Goal: Task Accomplishment & Management: Complete application form

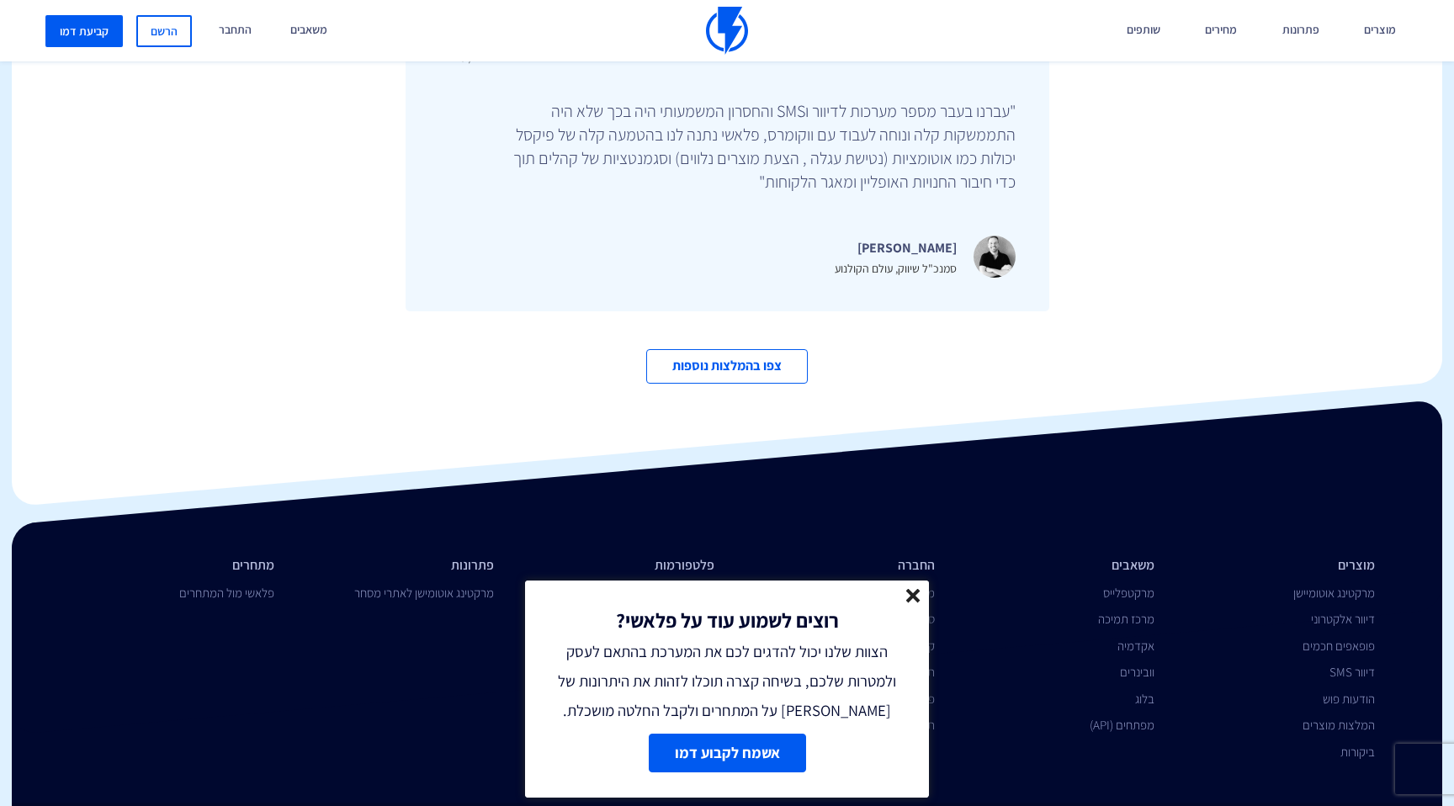
click at [914, 593] on line at bounding box center [913, 596] width 12 height 12
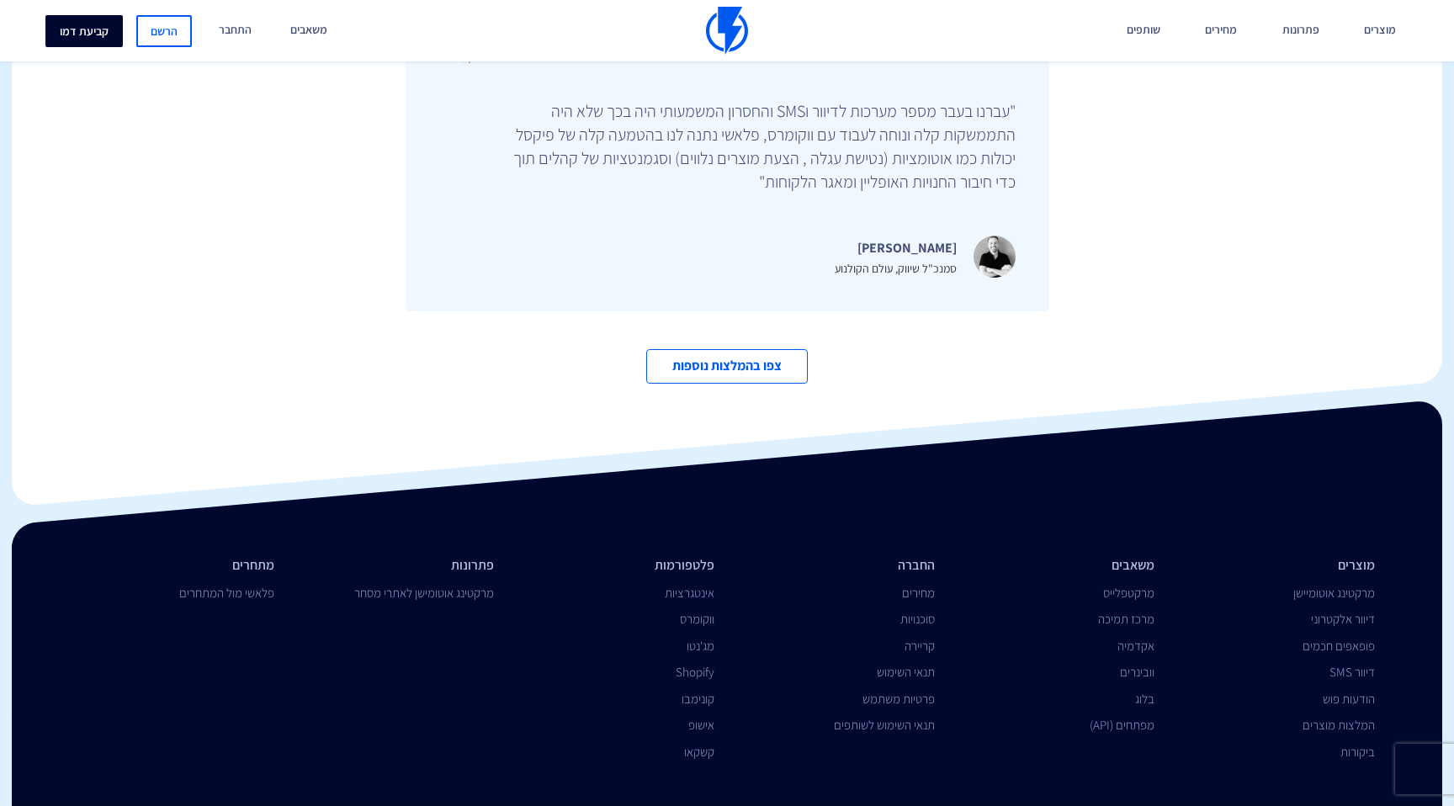
click at [90, 25] on link "קביעת דמו" at bounding box center [83, 31] width 77 height 32
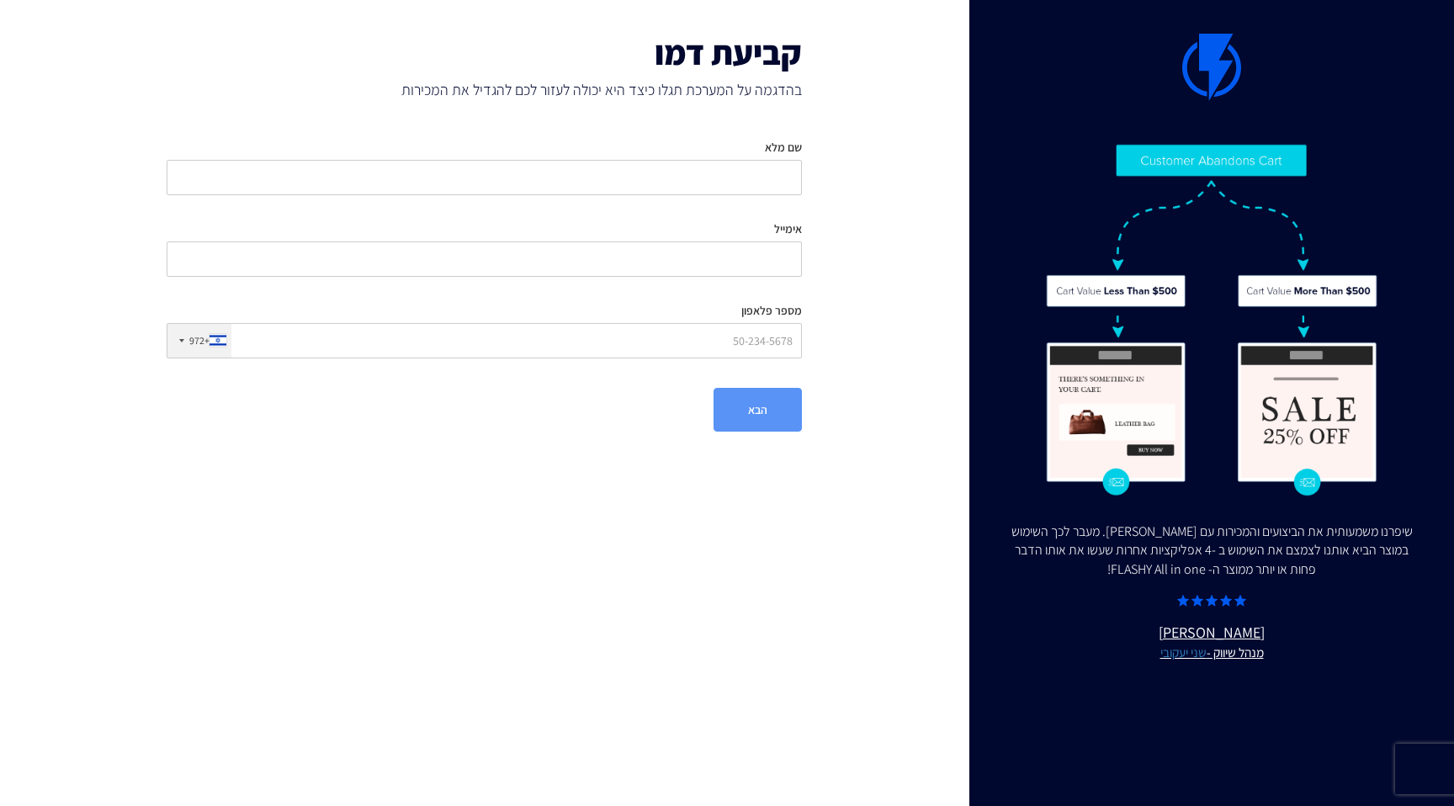
click at [782, 203] on div "שם מלא אימייל מספר פלאפון +972 United States +1 United Kingdom +44 Afghanistan …" at bounding box center [484, 248] width 660 height 245
click at [782, 188] on input "שם מלא" at bounding box center [484, 177] width 635 height 35
type input "h"
type input "יאן סידורנקו"
type input "yan@miraclestud.io"
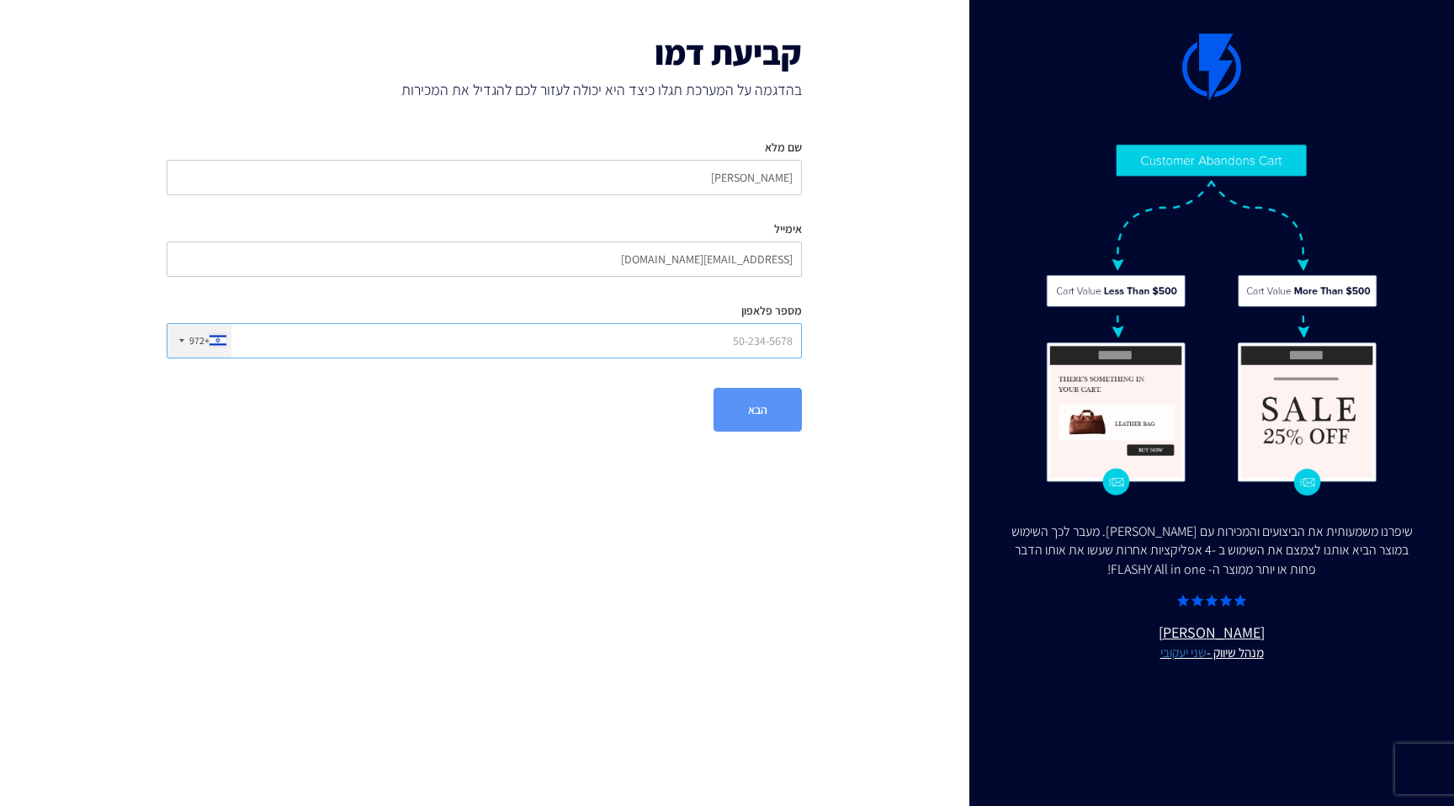
click at [764, 334] on input "מספר פלאפון" at bounding box center [484, 340] width 635 height 35
type input "0"
type input "542582082"
click at [765, 401] on button "הבא" at bounding box center [757, 410] width 88 height 44
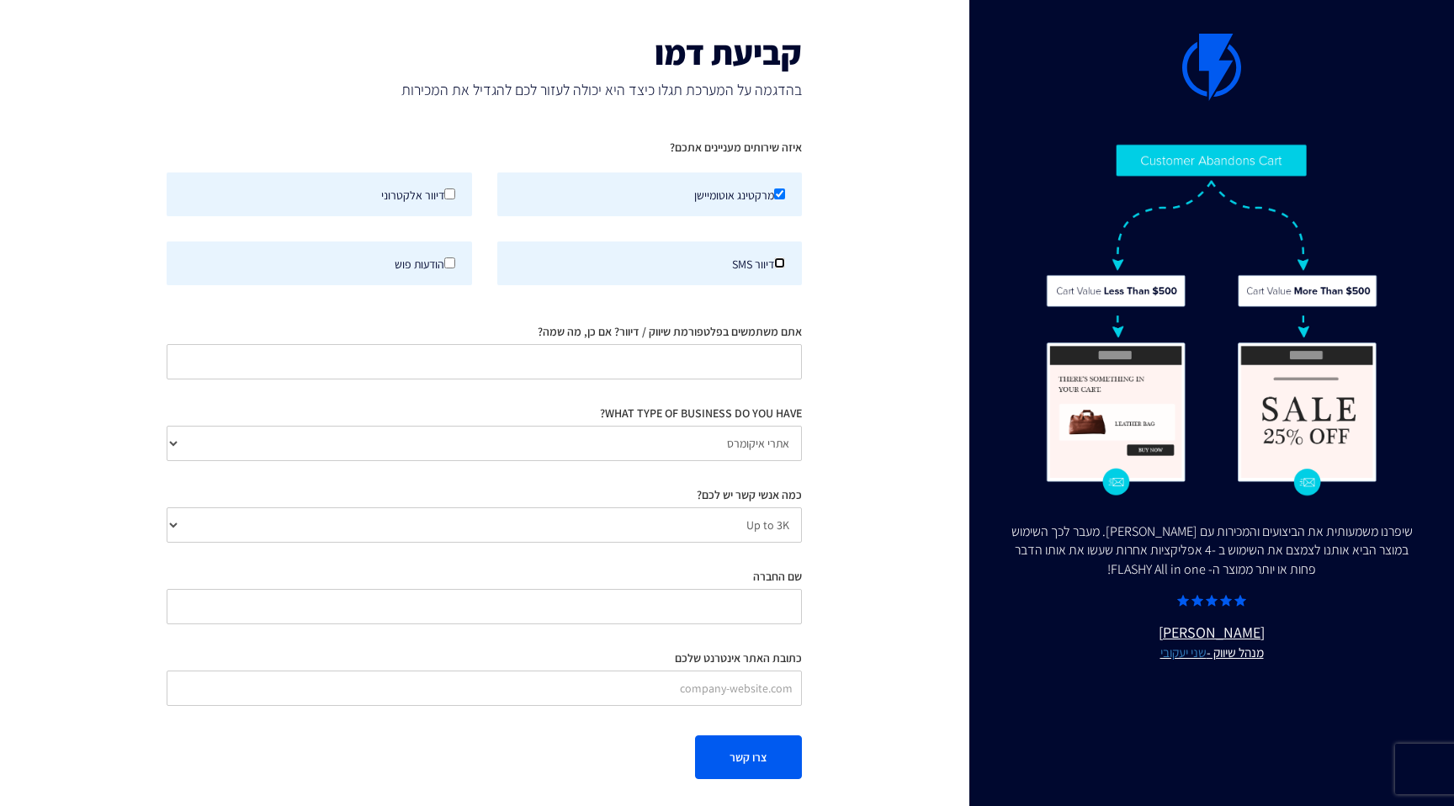
click at [776, 257] on input "דיוור SMS" at bounding box center [779, 262] width 11 height 11
checkbox input "true"
click at [780, 197] on input "מרקטינג אוטומיישן" at bounding box center [779, 193] width 11 height 11
checkbox input "false"
click at [722, 363] on input "אתם משתמשים בפלטפורמת שיווק / דיוור? אם כן, מה שמה?" at bounding box center [484, 361] width 635 height 35
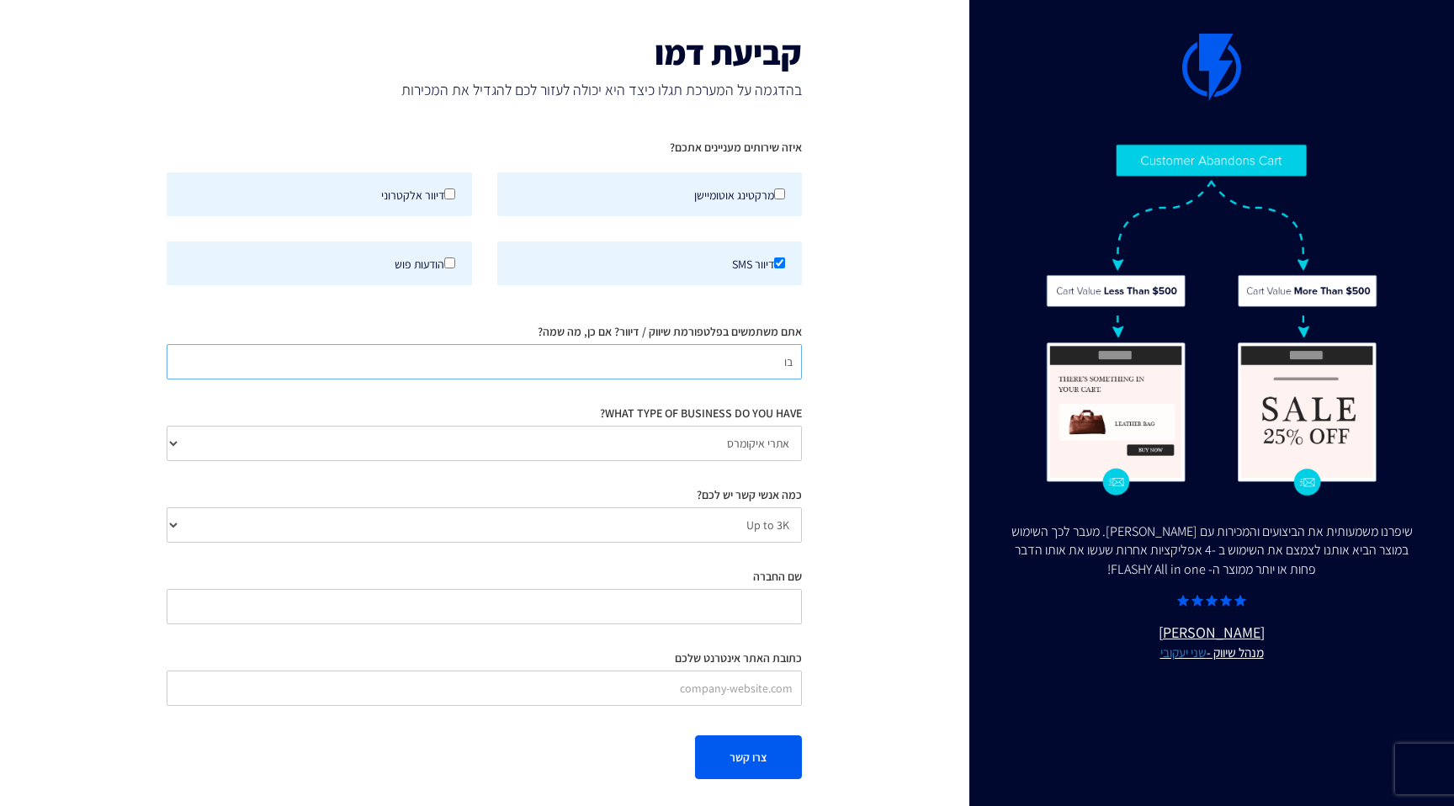
type input "ב"
type input "customer.io"
click at [736, 444] on select "אתרי איקומרס Agency / Freelancer SaaS Other" at bounding box center [484, 443] width 635 height 35
select select "Other"
click at [753, 525] on select "Up to 3K 3K-10K 10K-25K 25K-50K 50K-100K 100K-250K 250K-500K 500K-1M 1M+" at bounding box center [484, 524] width 635 height 35
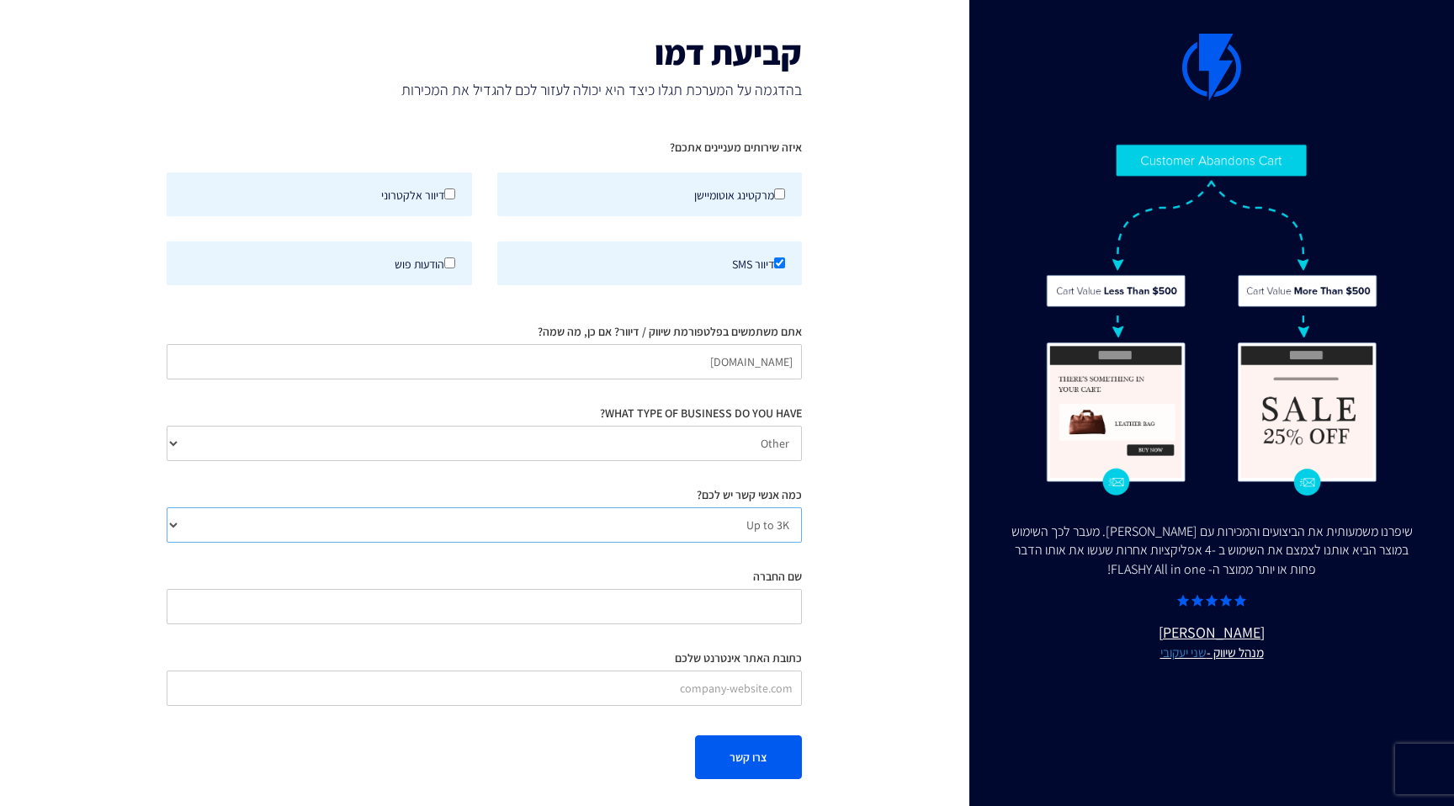
select select "number:250000"
click at [767, 616] on input "שם החברה" at bounding box center [484, 606] width 635 height 35
type input "Miracle Studio"
click at [761, 686] on input "כתובת האתר אינטרנט שלכם" at bounding box center [484, 687] width 635 height 35
type input "g"
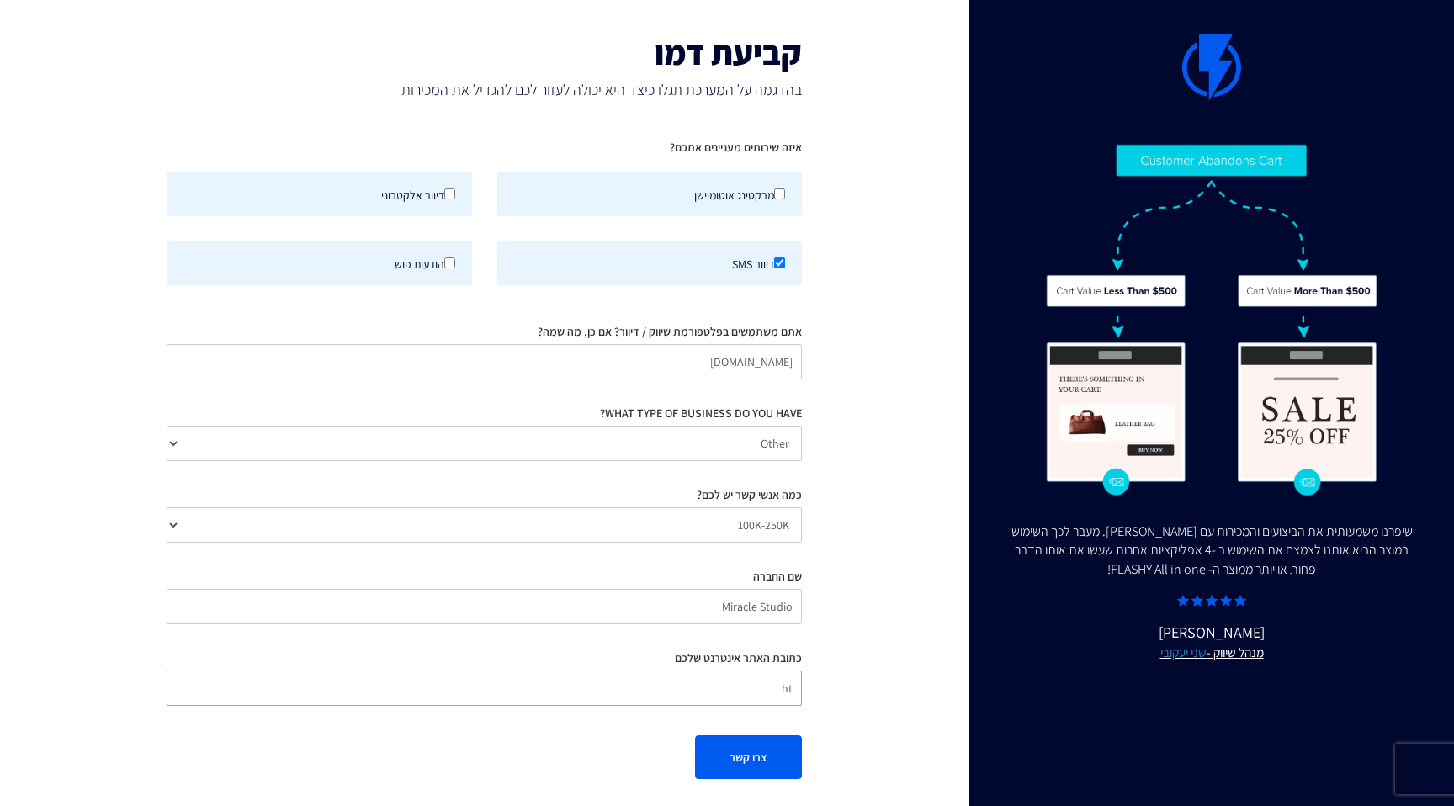
type input "h"
type input "-"
click at [754, 761] on button "צרו קשר" at bounding box center [748, 757] width 107 height 44
